Goal: Transaction & Acquisition: Subscribe to service/newsletter

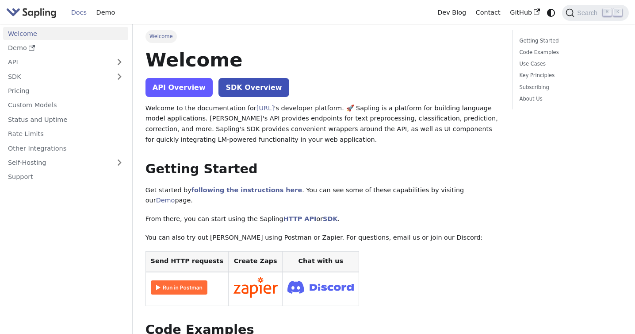
click at [180, 88] on link "API Overview" at bounding box center [179, 87] width 67 height 19
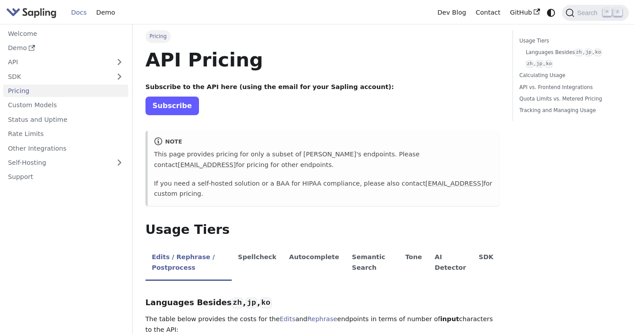
click at [180, 108] on link "Subscribe" at bounding box center [173, 105] width 54 height 18
